Goal: Information Seeking & Learning: Learn about a topic

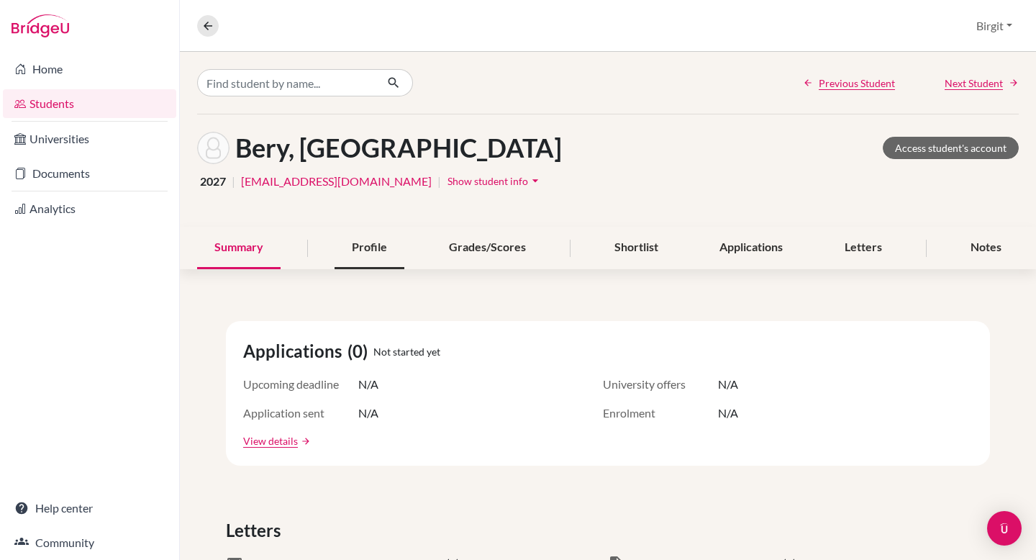
click at [355, 249] on div "Profile" at bounding box center [370, 248] width 70 height 42
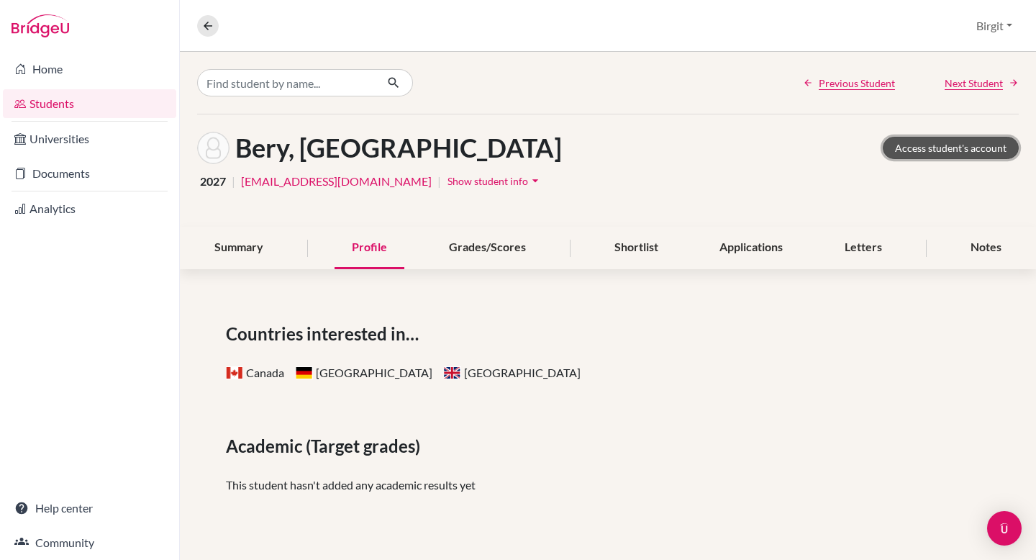
click at [963, 145] on link "Access student's account" at bounding box center [951, 148] width 136 height 22
